Goal: Transaction & Acquisition: Book appointment/travel/reservation

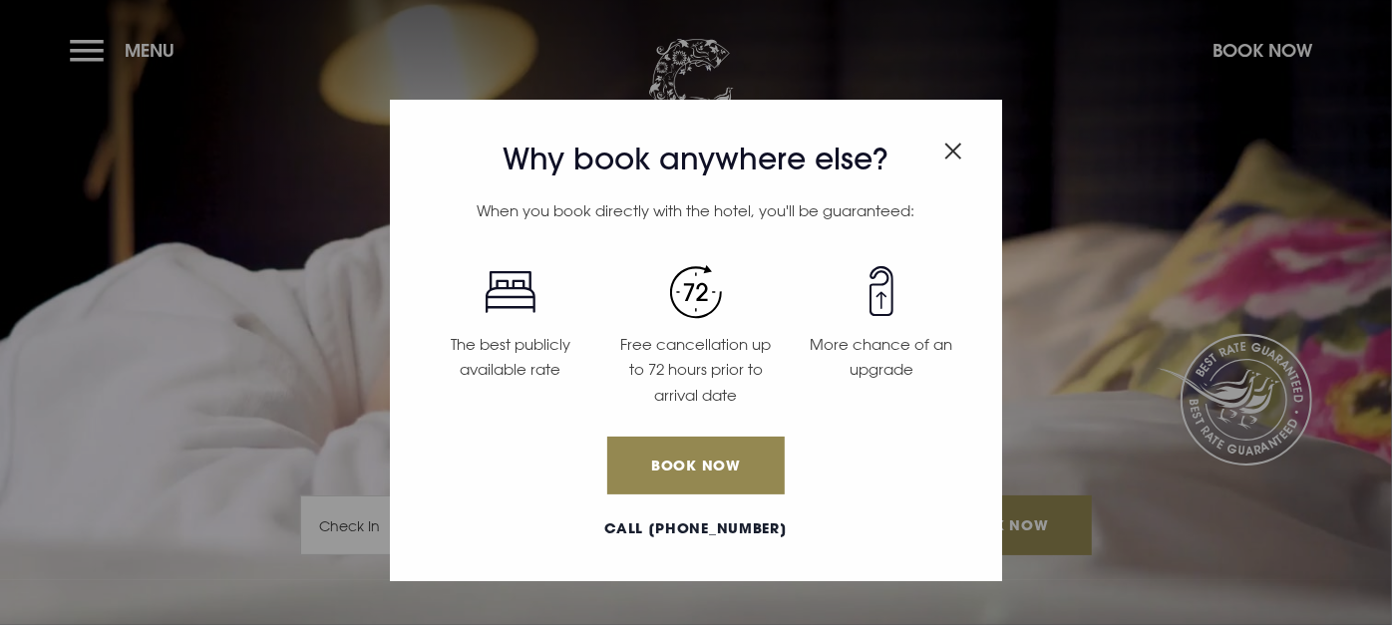
click at [100, 48] on div "Why book anywhere else? When you book directly with the hotel, you'll be guaran…" at bounding box center [696, 312] width 1392 height 625
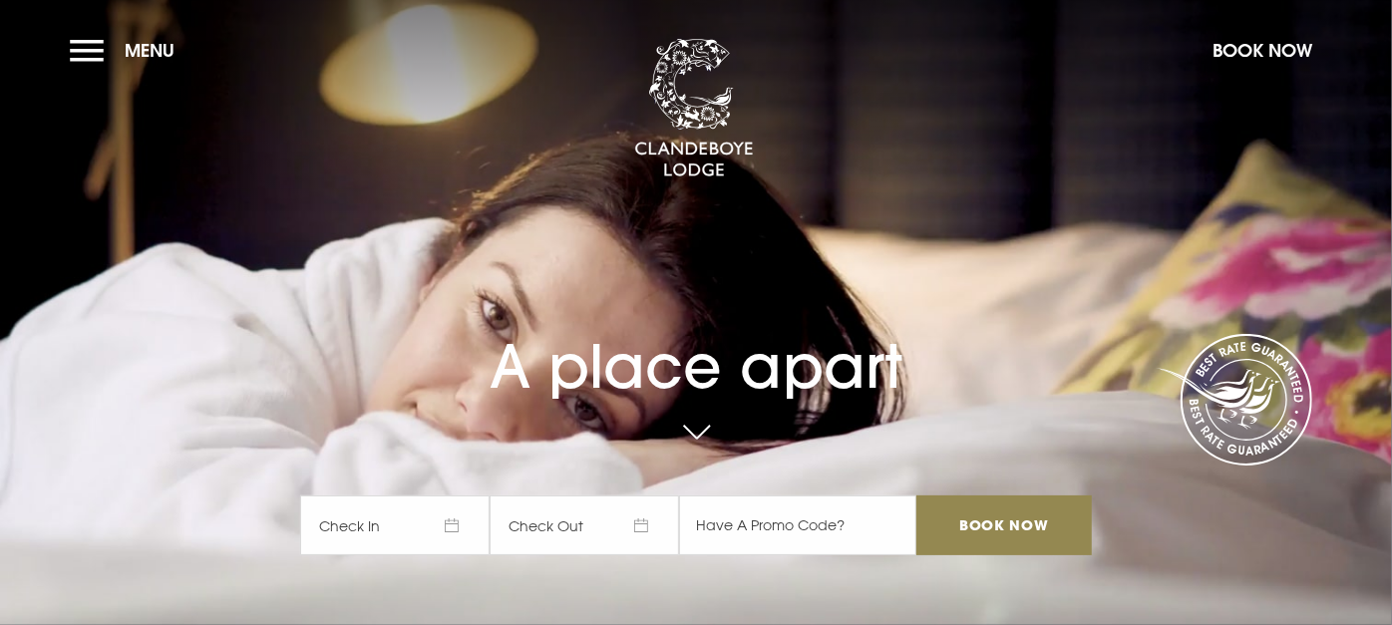
click at [100, 48] on button "Menu" at bounding box center [127, 50] width 115 height 43
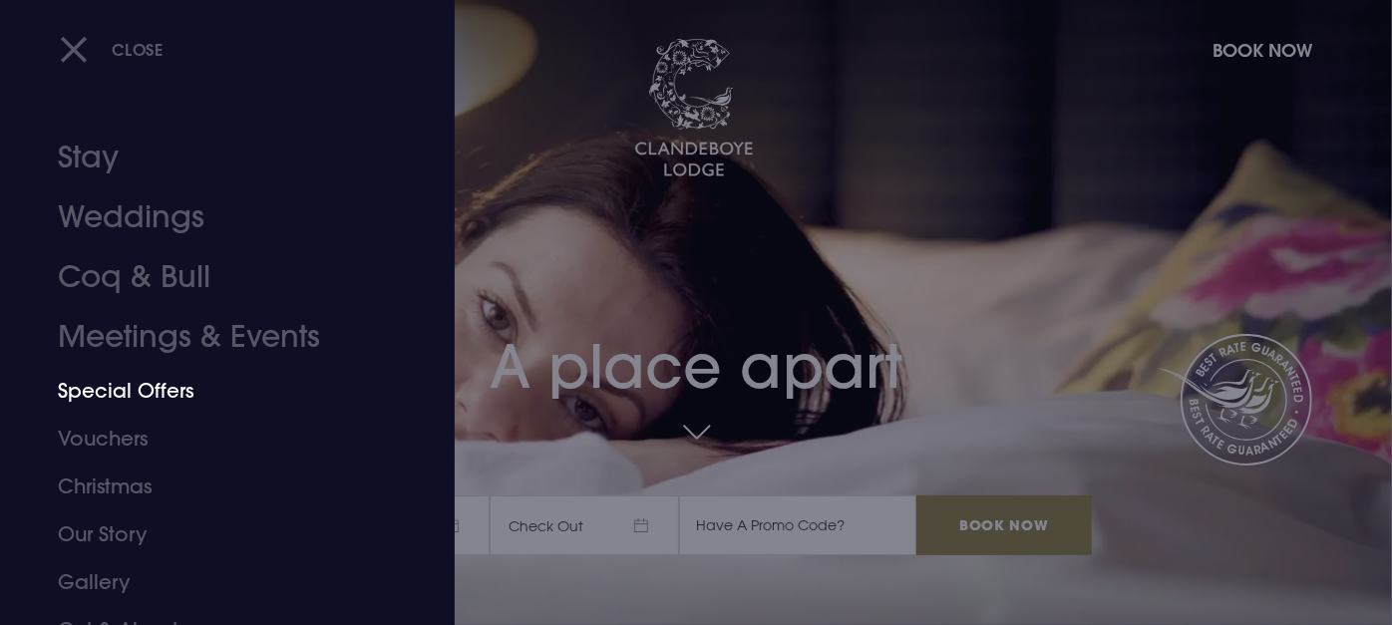
click at [103, 397] on link "Special Offers" at bounding box center [215, 391] width 315 height 48
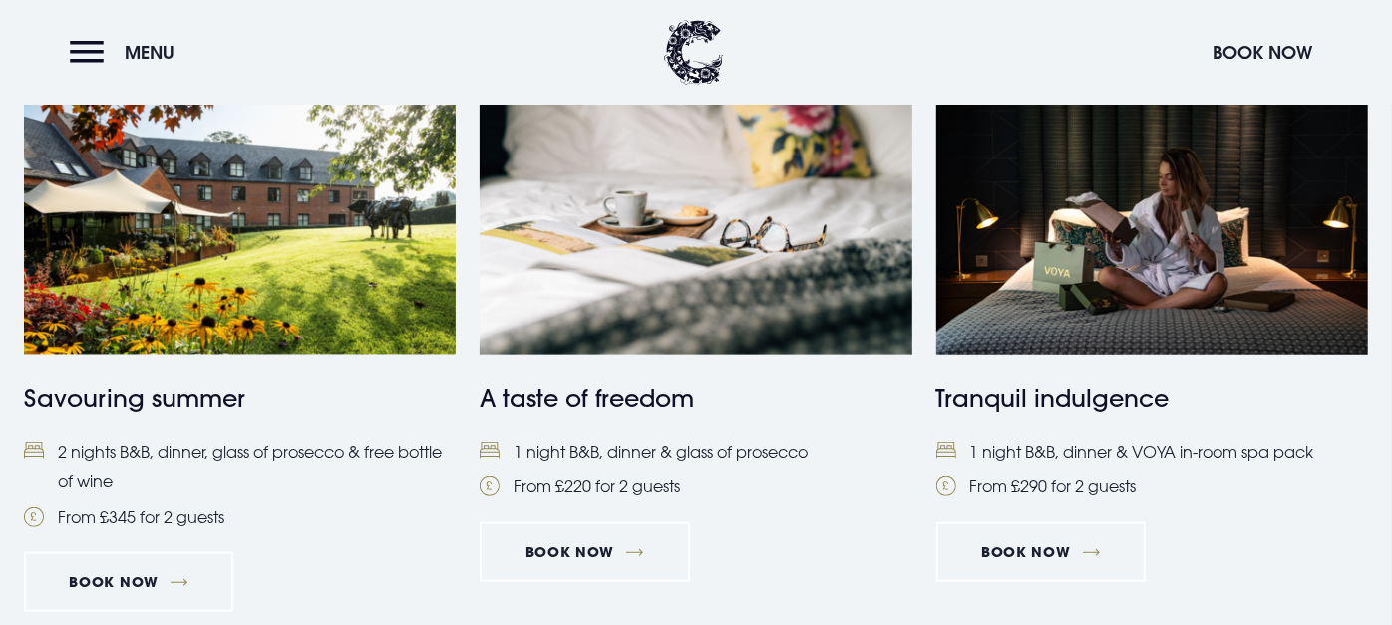
scroll to position [901, 0]
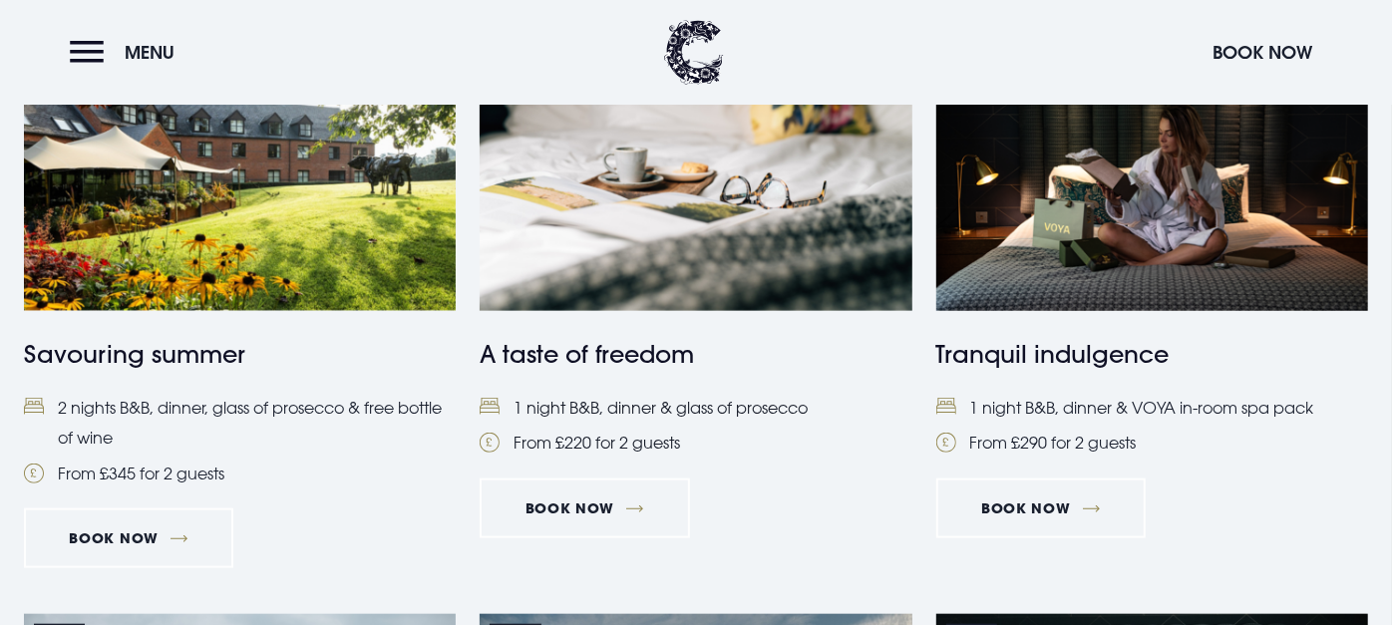
click at [636, 407] on li "1 night B&B, dinner & glass of prosecco" at bounding box center [696, 408] width 432 height 30
click at [609, 512] on link "Book Now" at bounding box center [584, 509] width 209 height 60
